Goal: Register for event/course

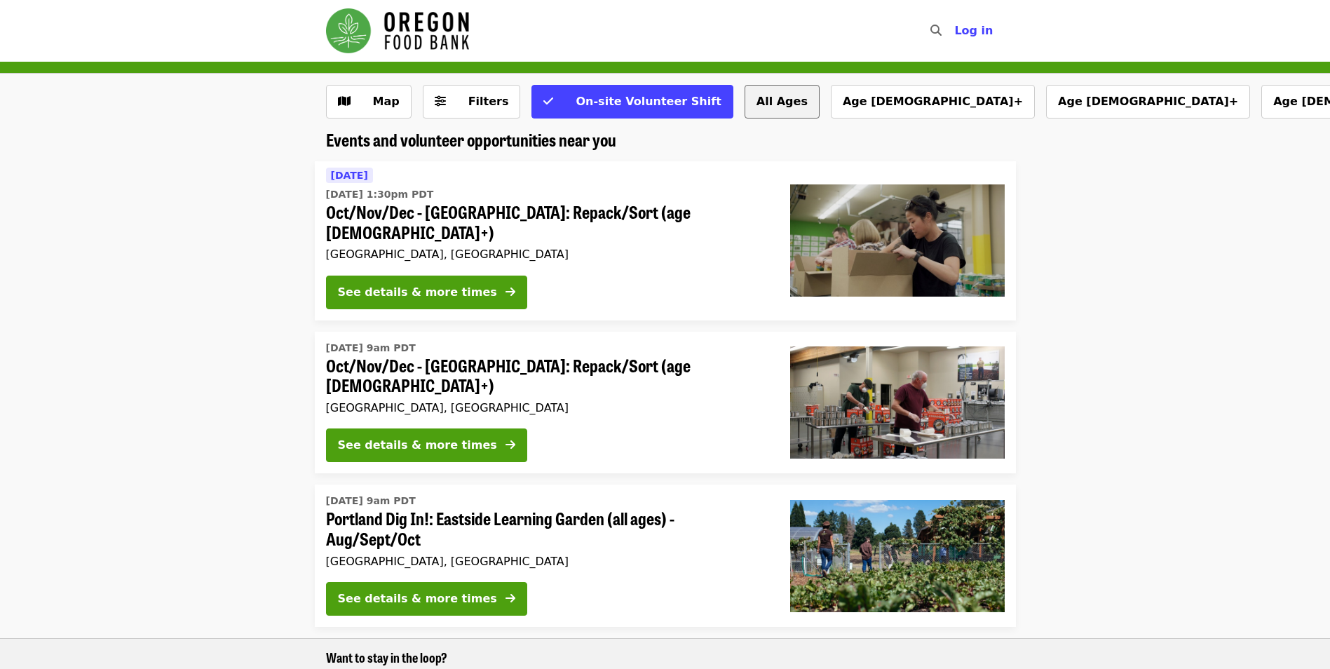
click at [749, 103] on button "All Ages" at bounding box center [781, 102] width 75 height 34
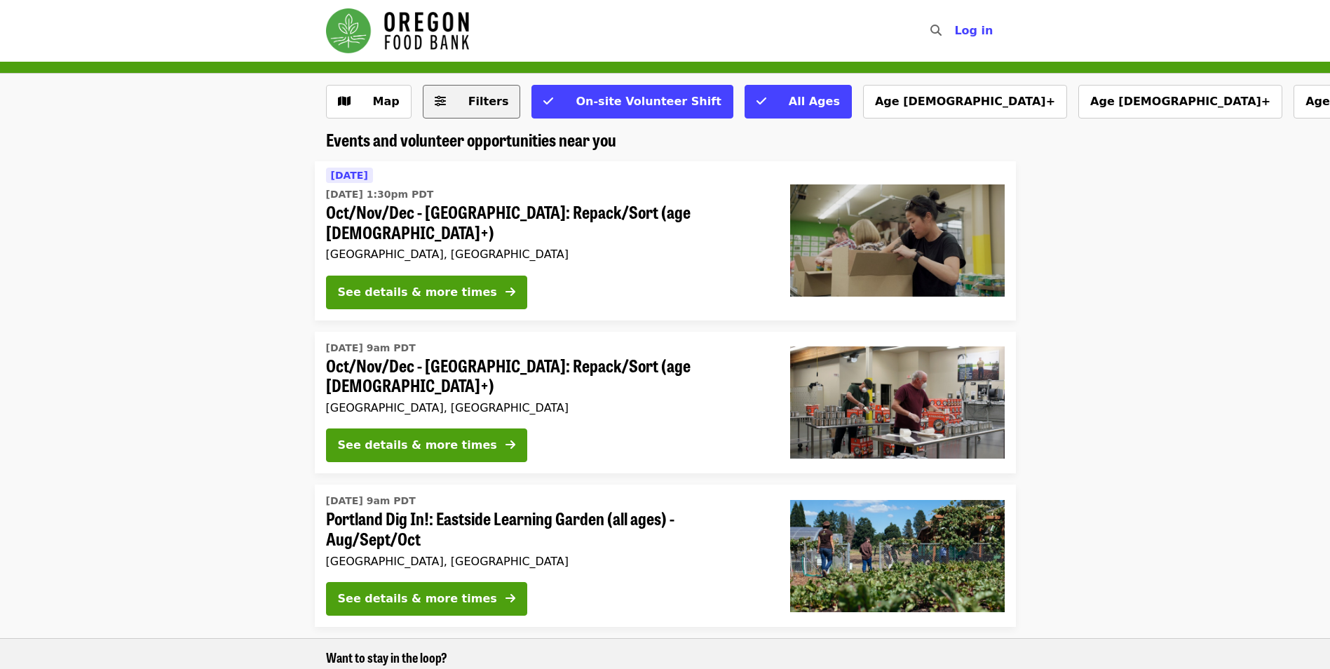
click at [455, 95] on span "Filters" at bounding box center [481, 101] width 55 height 17
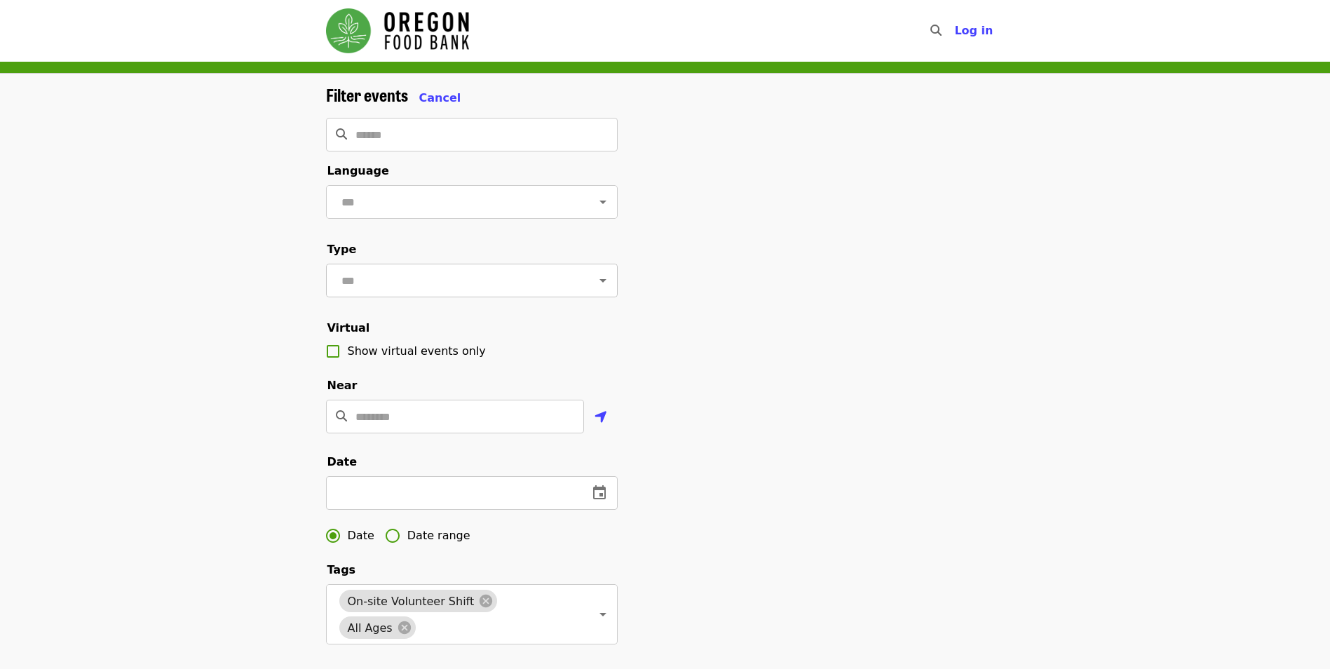
click at [594, 287] on icon "Open" at bounding box center [602, 280] width 17 height 17
click at [880, 322] on div "Filter events Cancel ​ Language ​ Type ​ Virtual Show virtual events only Near …" at bounding box center [665, 489] width 701 height 808
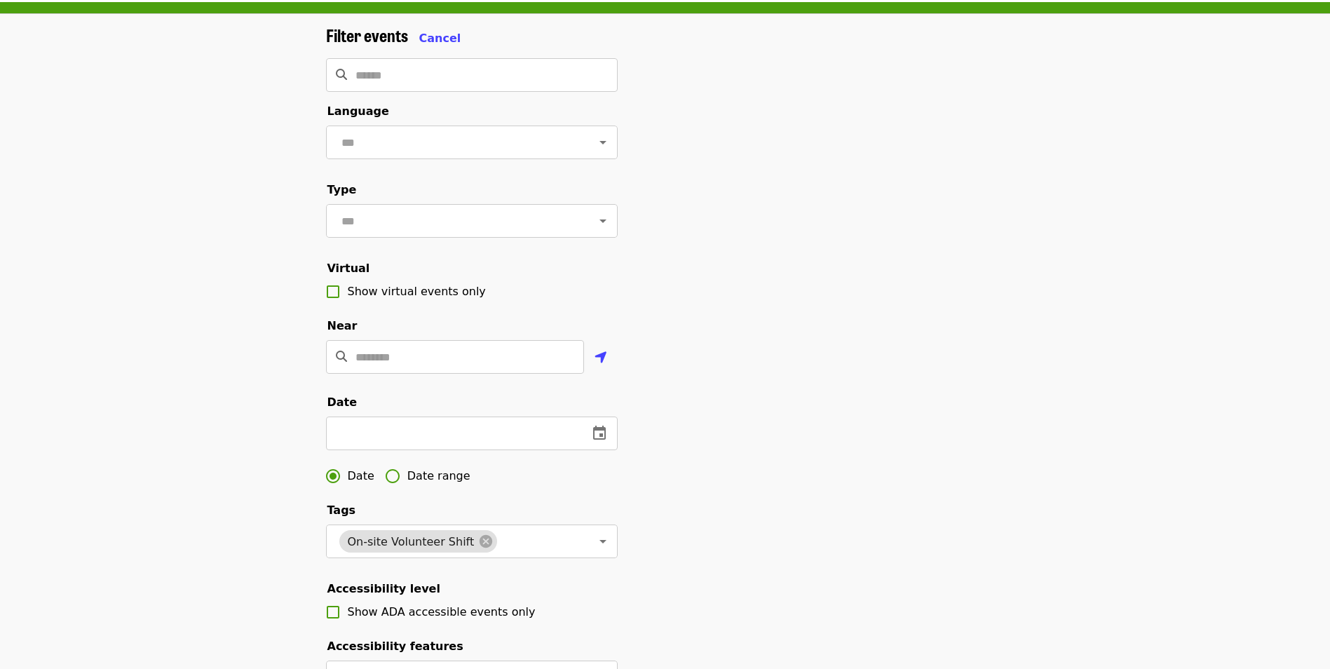
scroll to position [140, 0]
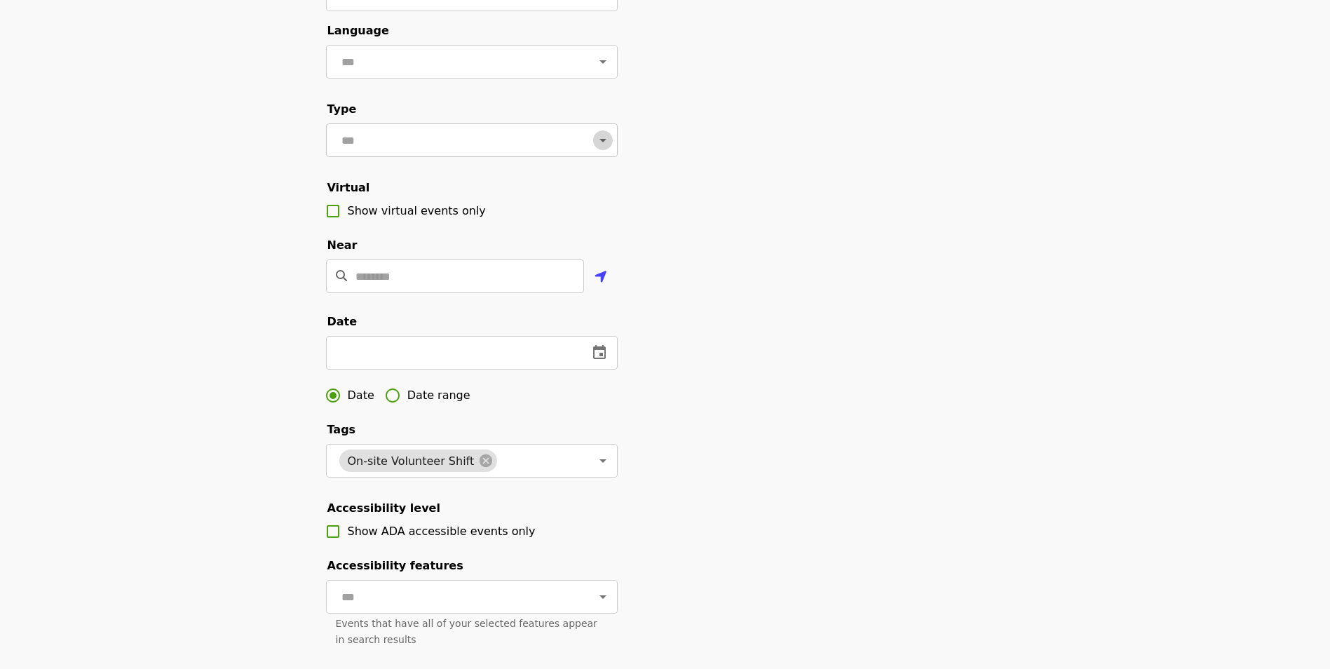
click at [601, 147] on button "Open" at bounding box center [603, 140] width 20 height 20
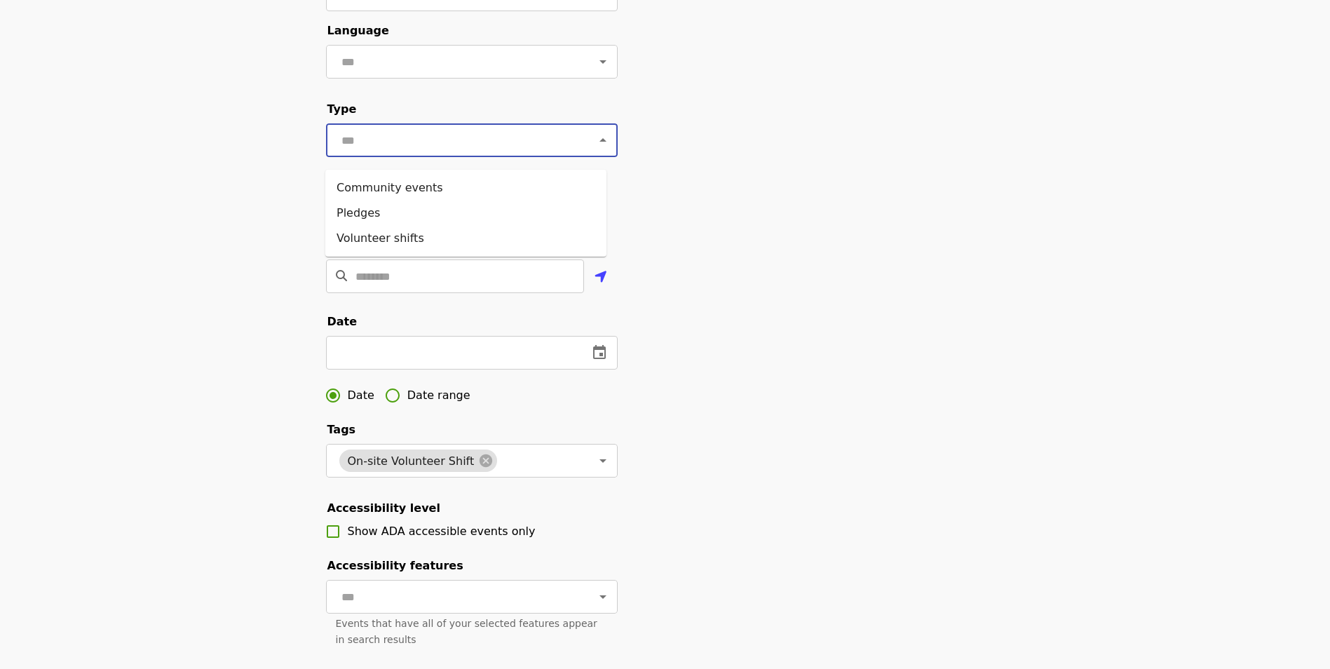
click at [601, 147] on button "Close" at bounding box center [603, 140] width 20 height 20
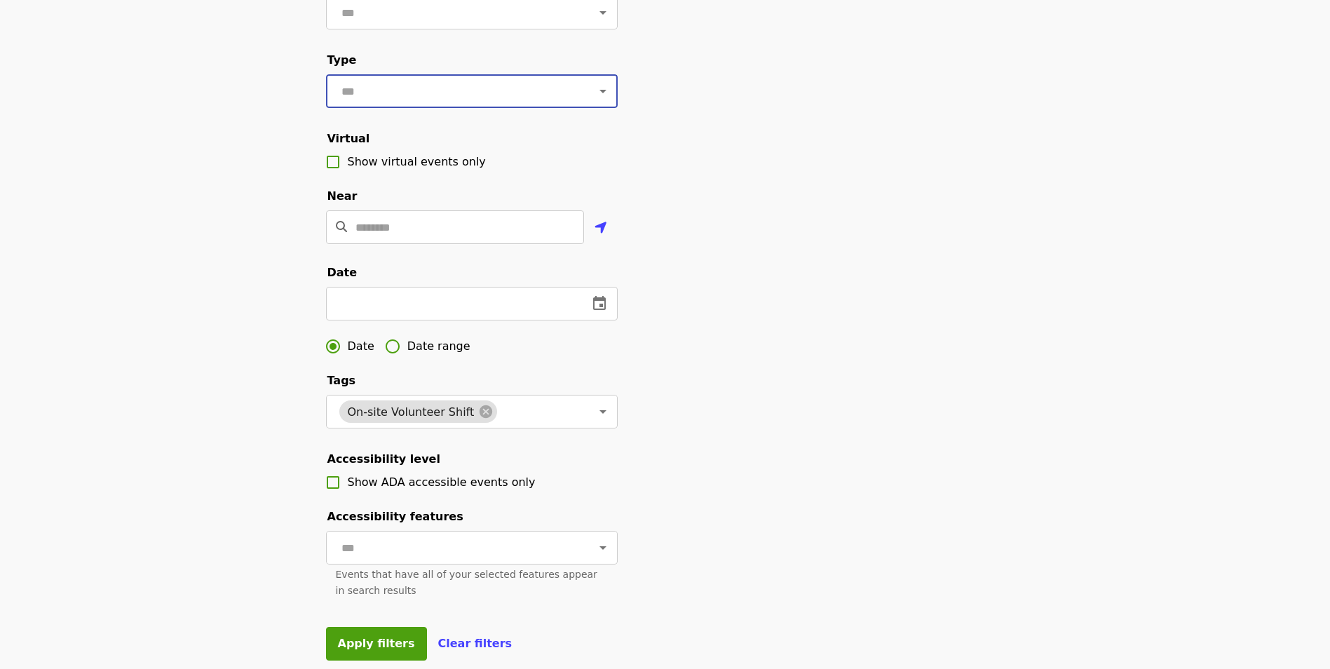
scroll to position [0, 0]
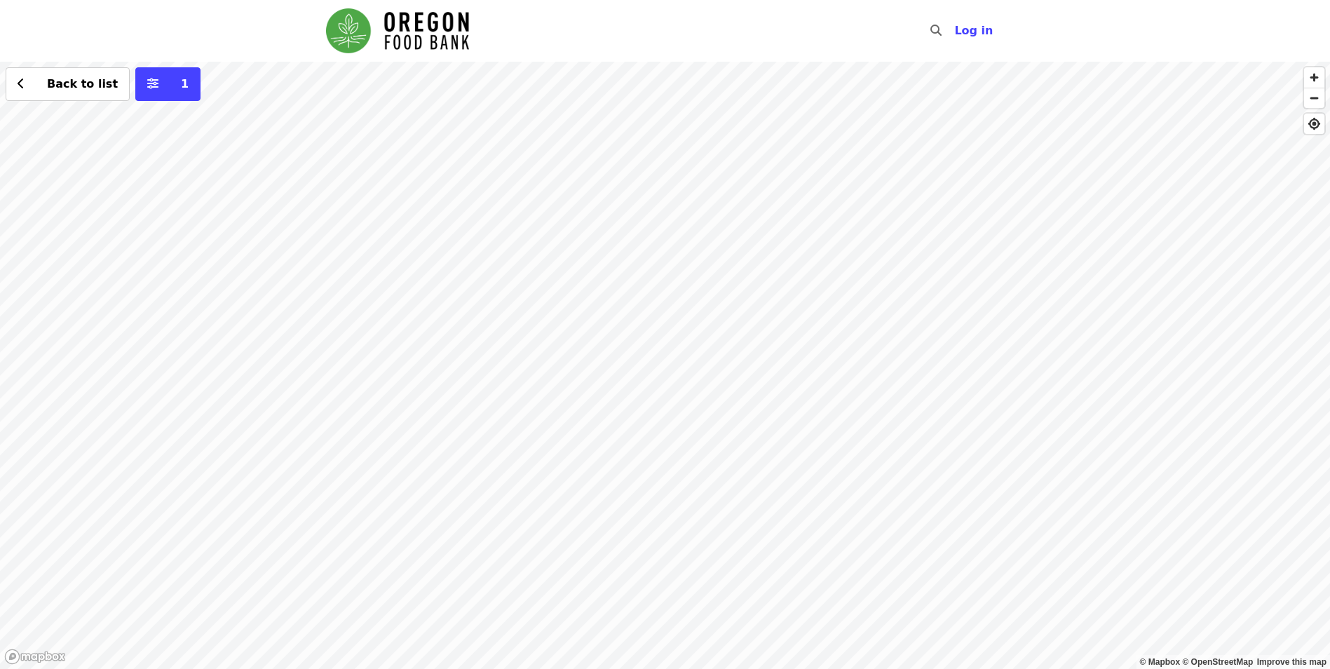
drag, startPoint x: 707, startPoint y: 485, endPoint x: 605, endPoint y: 344, distance: 174.3
click at [605, 344] on div "Back to list 1" at bounding box center [665, 365] width 1330 height 607
click at [773, 490] on div "Back to list 1" at bounding box center [665, 365] width 1330 height 607
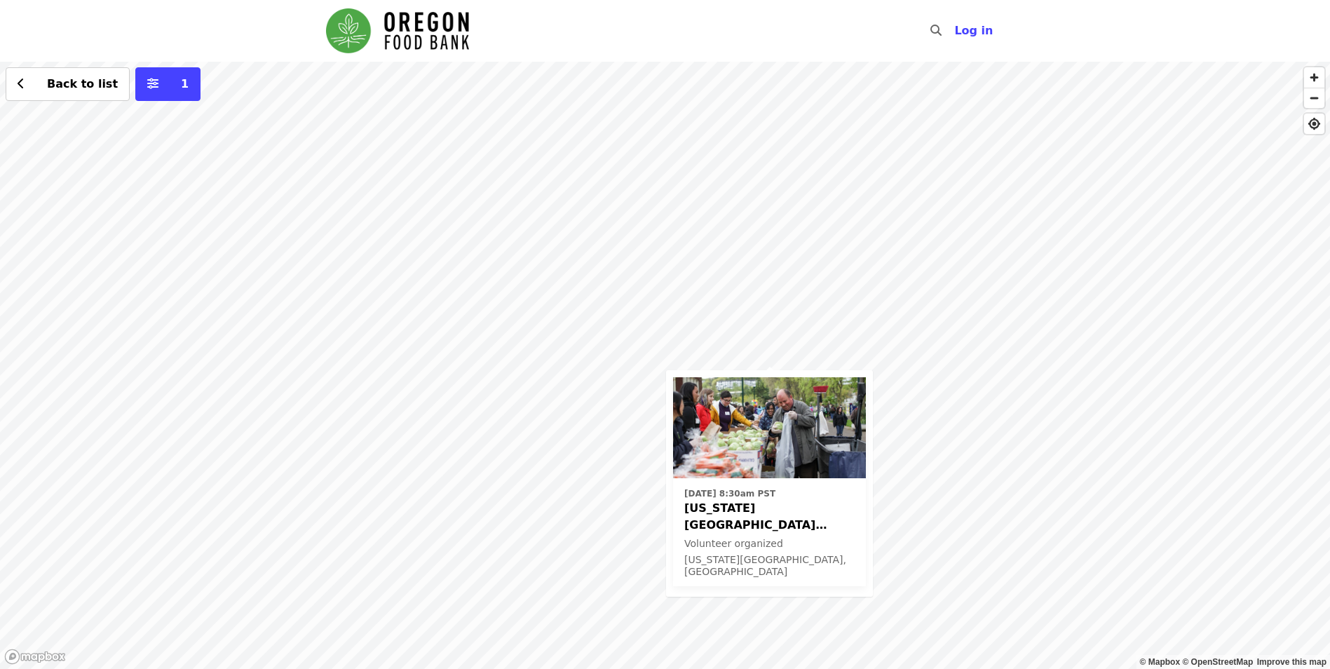
click at [810, 472] on img at bounding box center [769, 427] width 193 height 101
click at [1012, 385] on div "[DATE] 8:30am PST [US_STATE][GEOGRAPHIC_DATA] ODHS - Free Food Market Volunteer…" at bounding box center [665, 365] width 1330 height 607
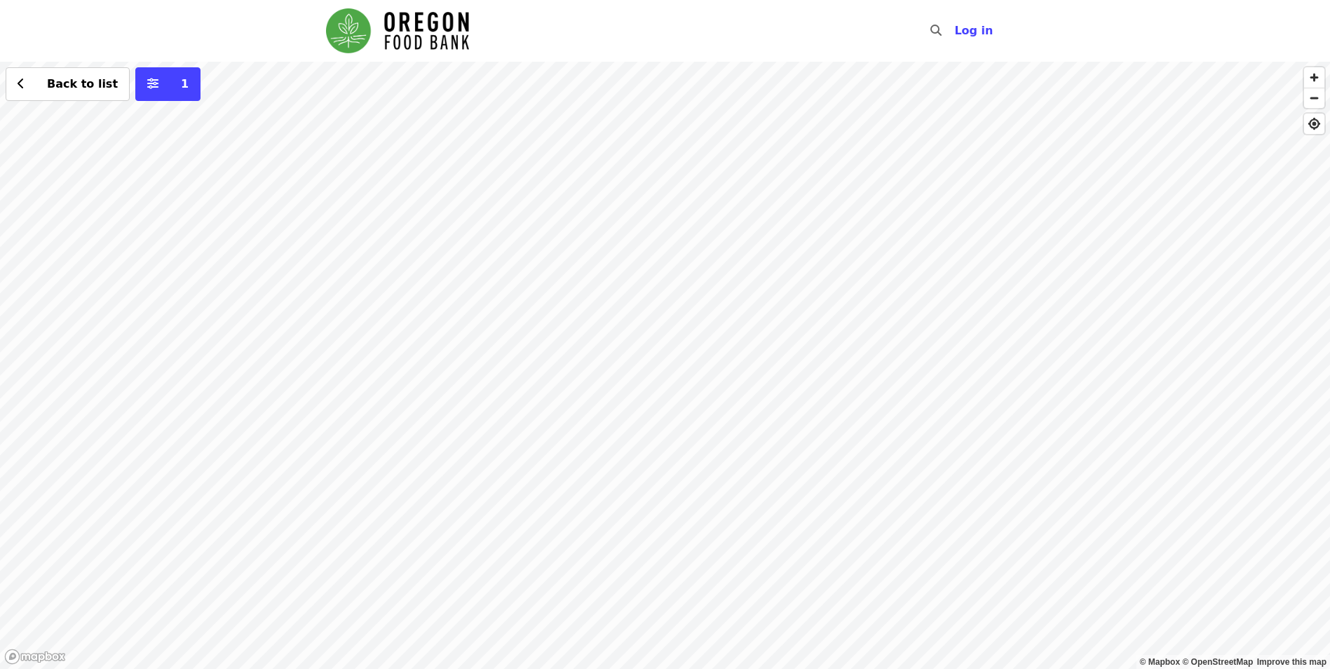
click at [789, 307] on div "Back to list 1" at bounding box center [665, 365] width 1330 height 607
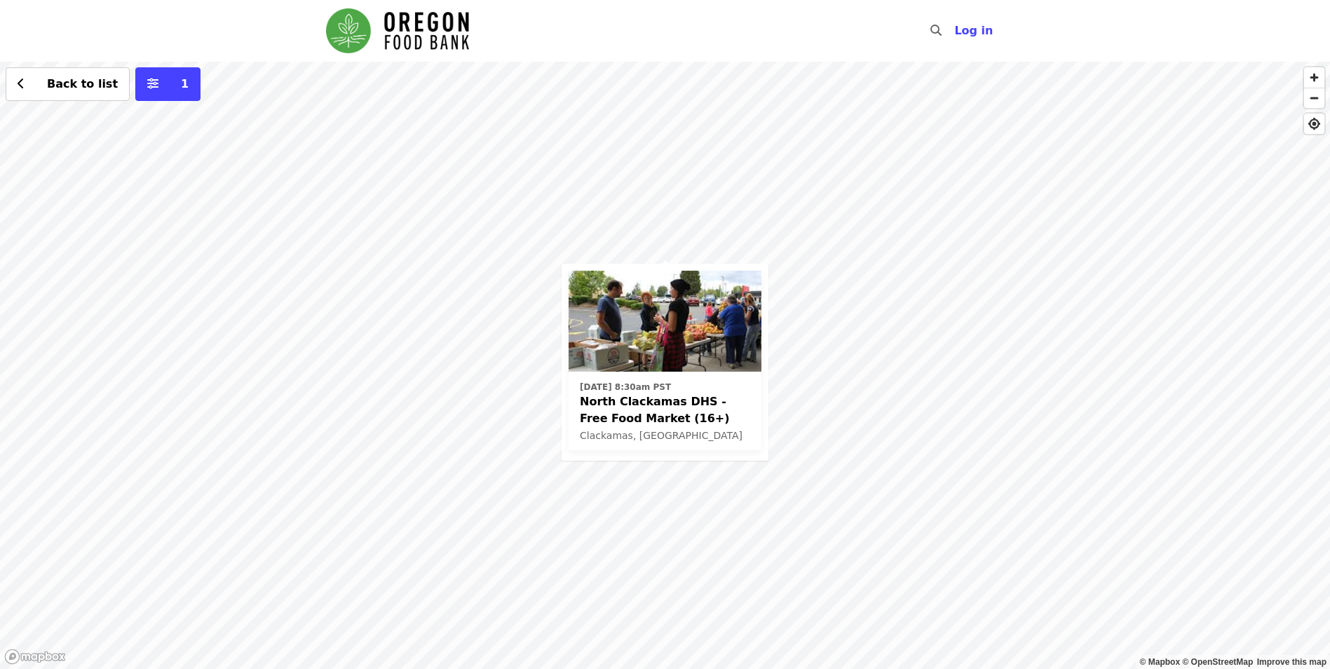
click at [641, 404] on span "North Clackamas DHS - Free Food Market (16+)" at bounding box center [665, 410] width 170 height 34
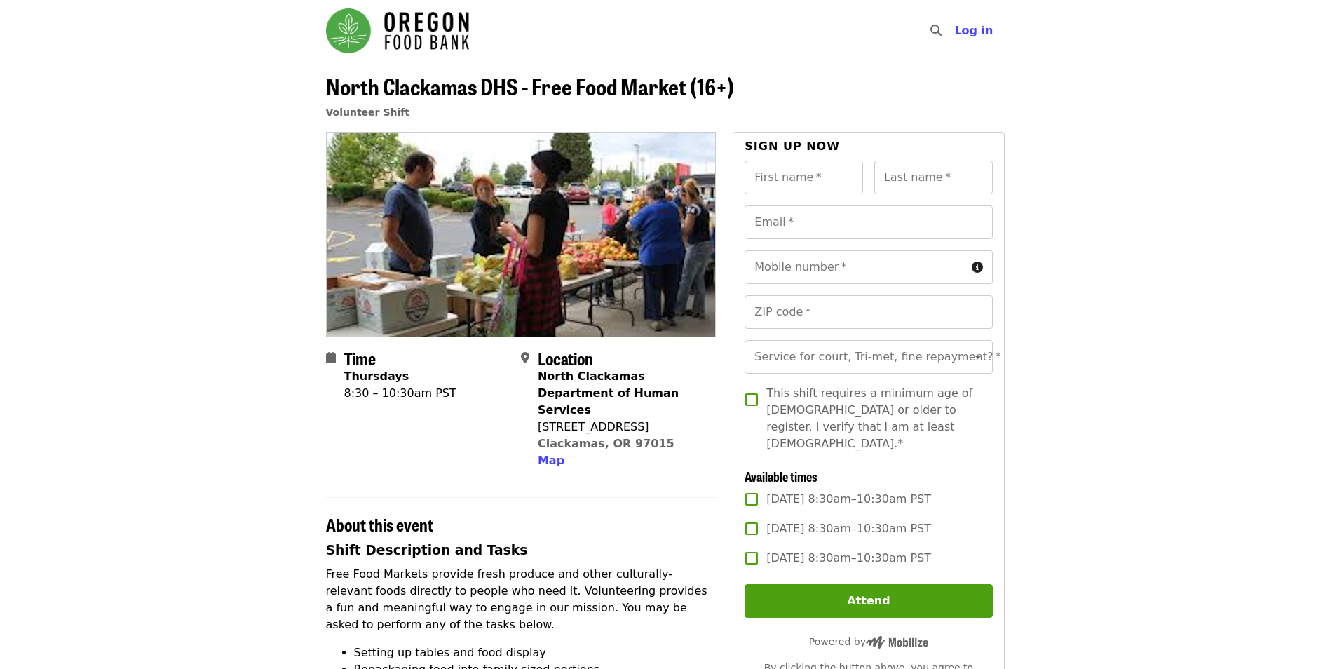
click at [388, 20] on img "Main navigation" at bounding box center [397, 30] width 143 height 45
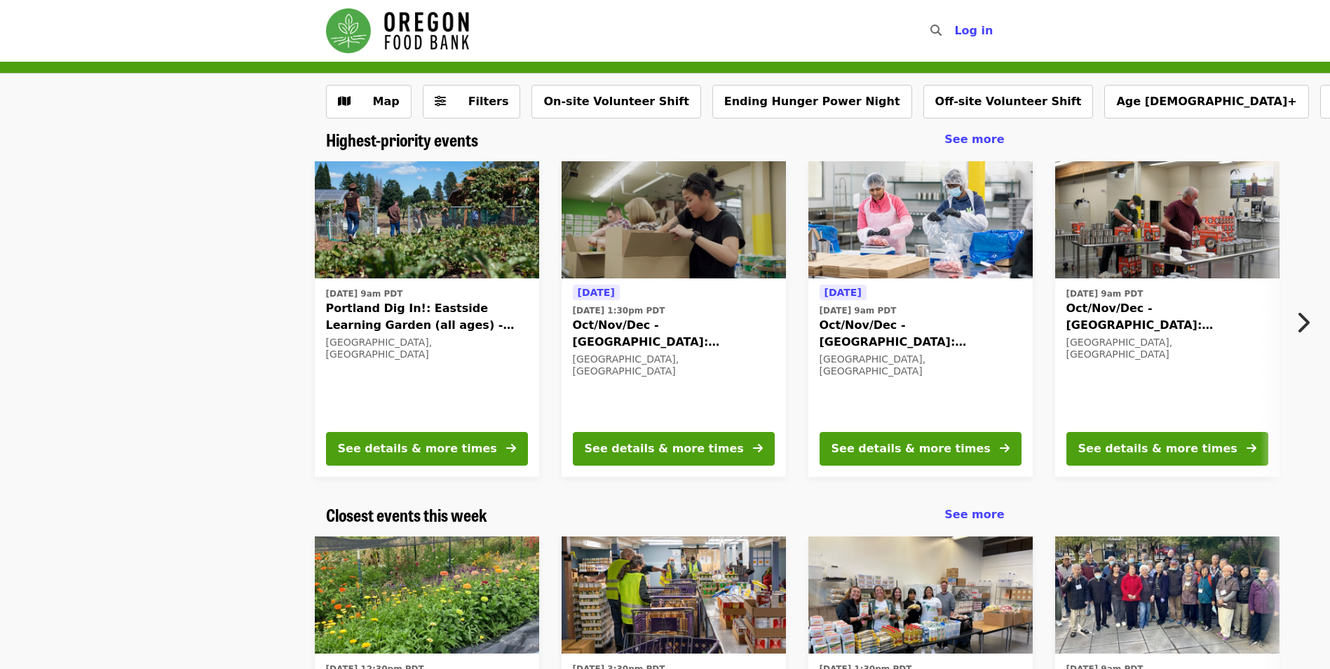
click at [352, 39] on img "Main navigation" at bounding box center [397, 30] width 143 height 45
click at [417, 19] on img "Main navigation" at bounding box center [397, 30] width 143 height 45
click at [423, 32] on img "Main navigation" at bounding box center [397, 30] width 143 height 45
click at [354, 34] on img "Main navigation" at bounding box center [397, 30] width 143 height 45
click at [347, 27] on img "Main navigation" at bounding box center [397, 30] width 143 height 45
